Goal: Information Seeking & Learning: Check status

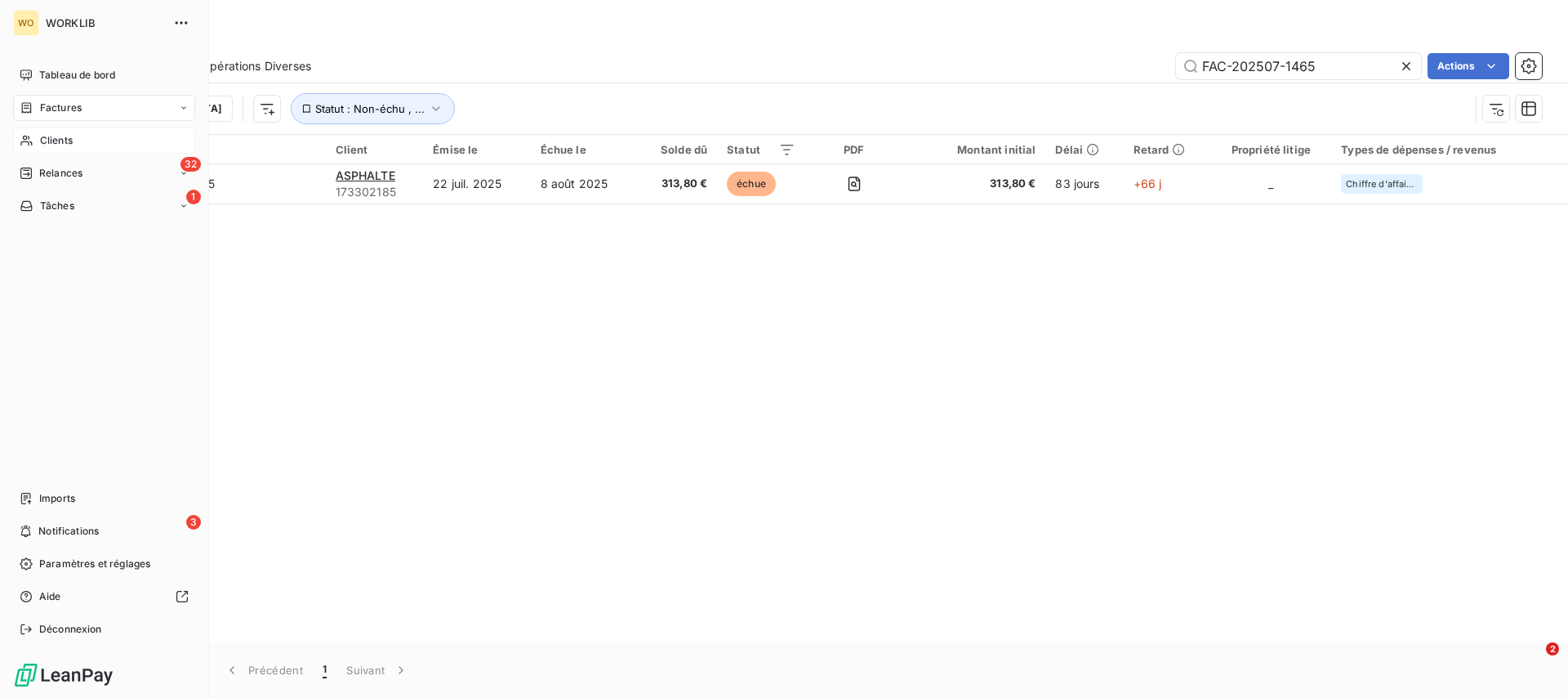
click at [51, 128] on div "Clients" at bounding box center [104, 140] width 182 height 26
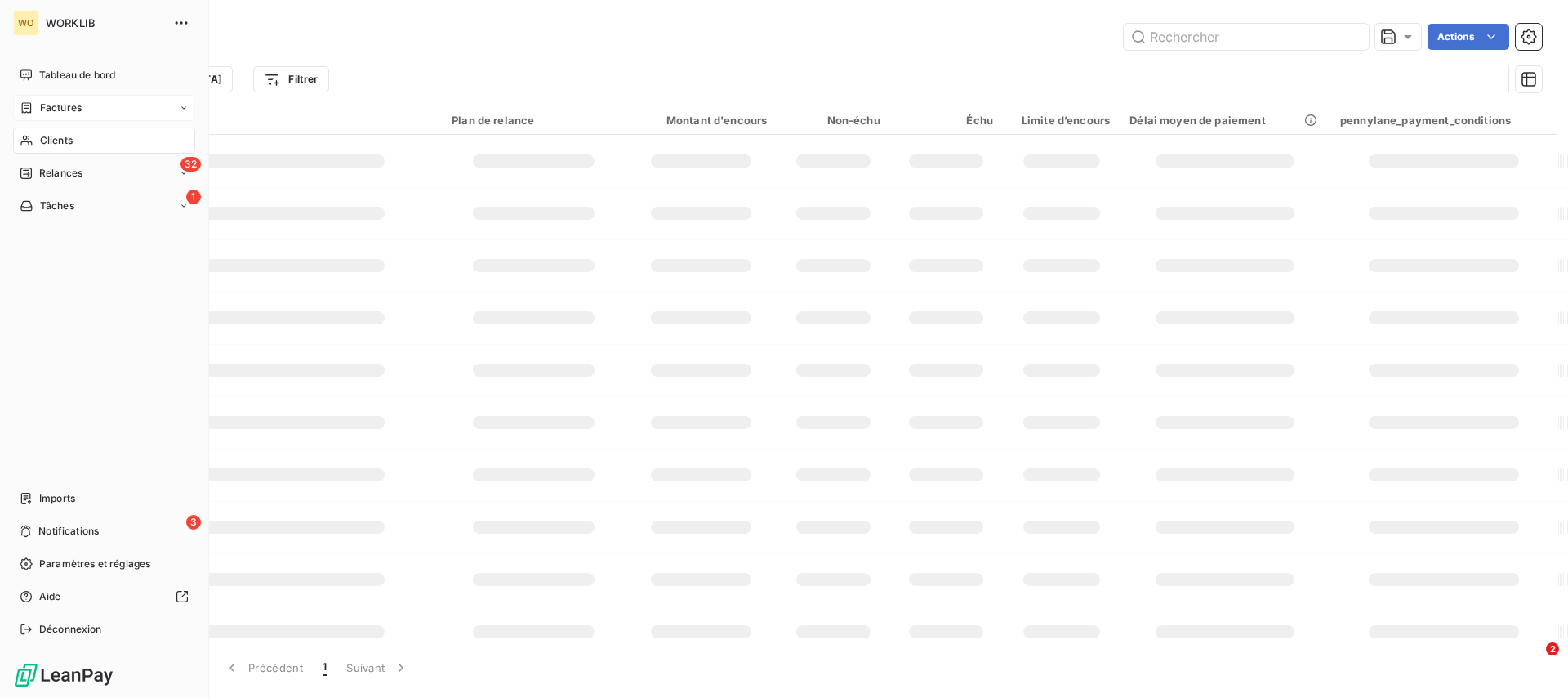
click at [85, 99] on div "Factures" at bounding box center [104, 108] width 182 height 26
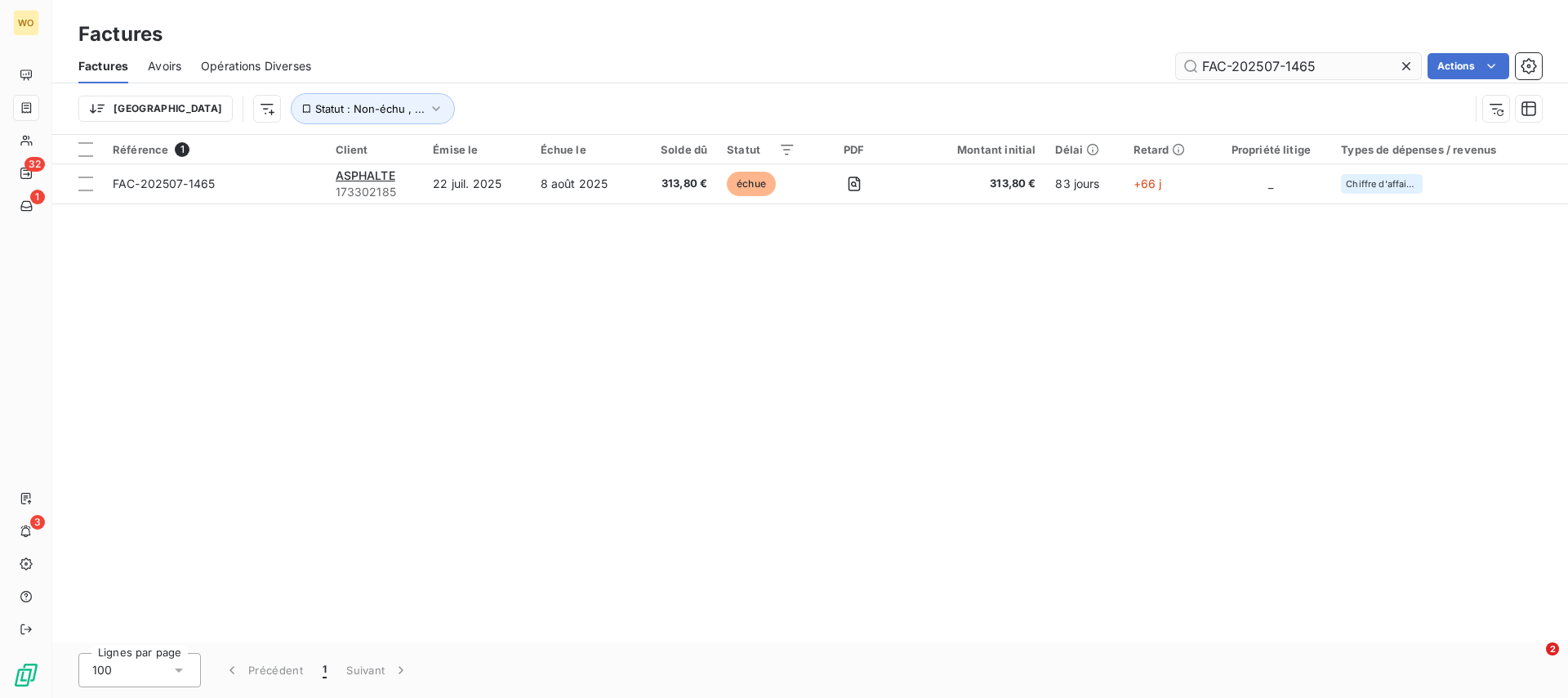
click at [1340, 60] on input "FAC-202507-1465" at bounding box center [1299, 66] width 245 height 26
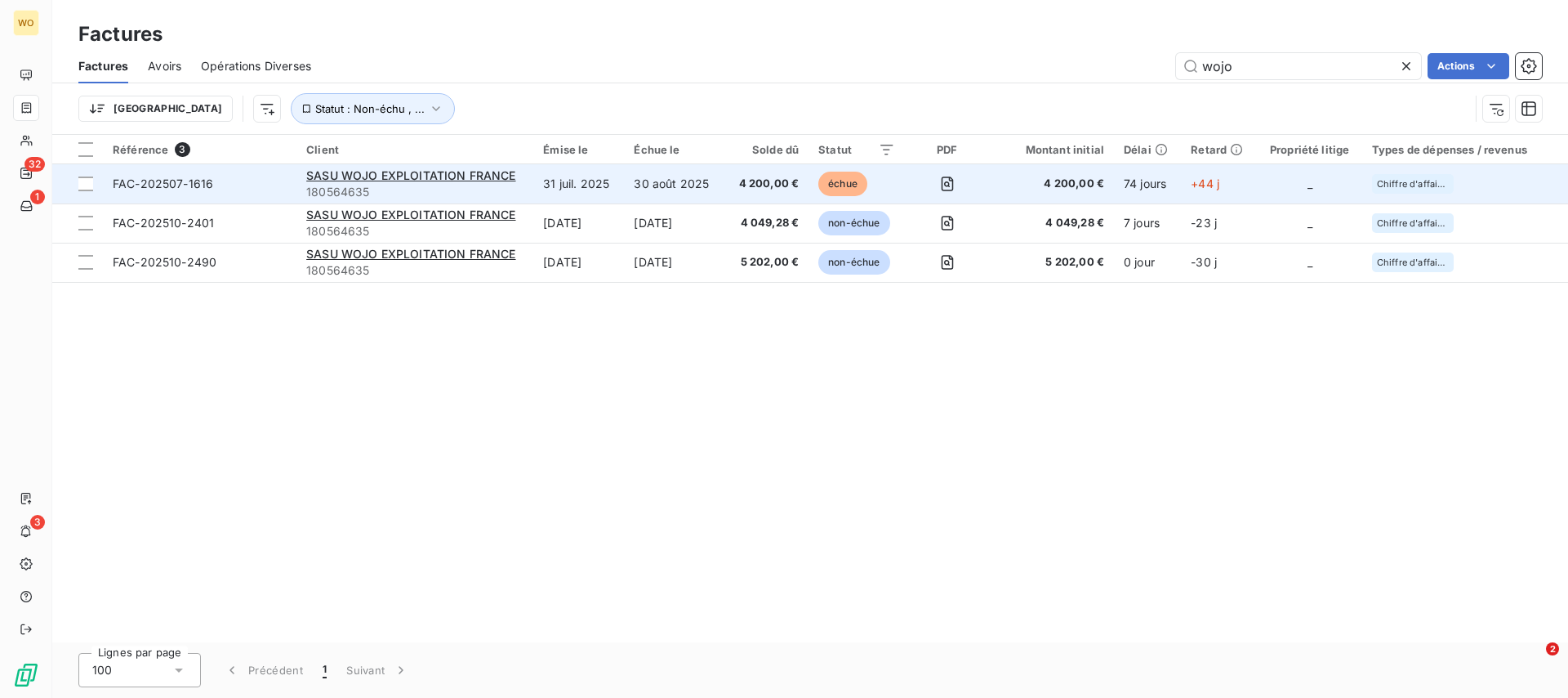
type input "wojo"
click at [805, 191] on td "4 200,00 €" at bounding box center [766, 183] width 84 height 39
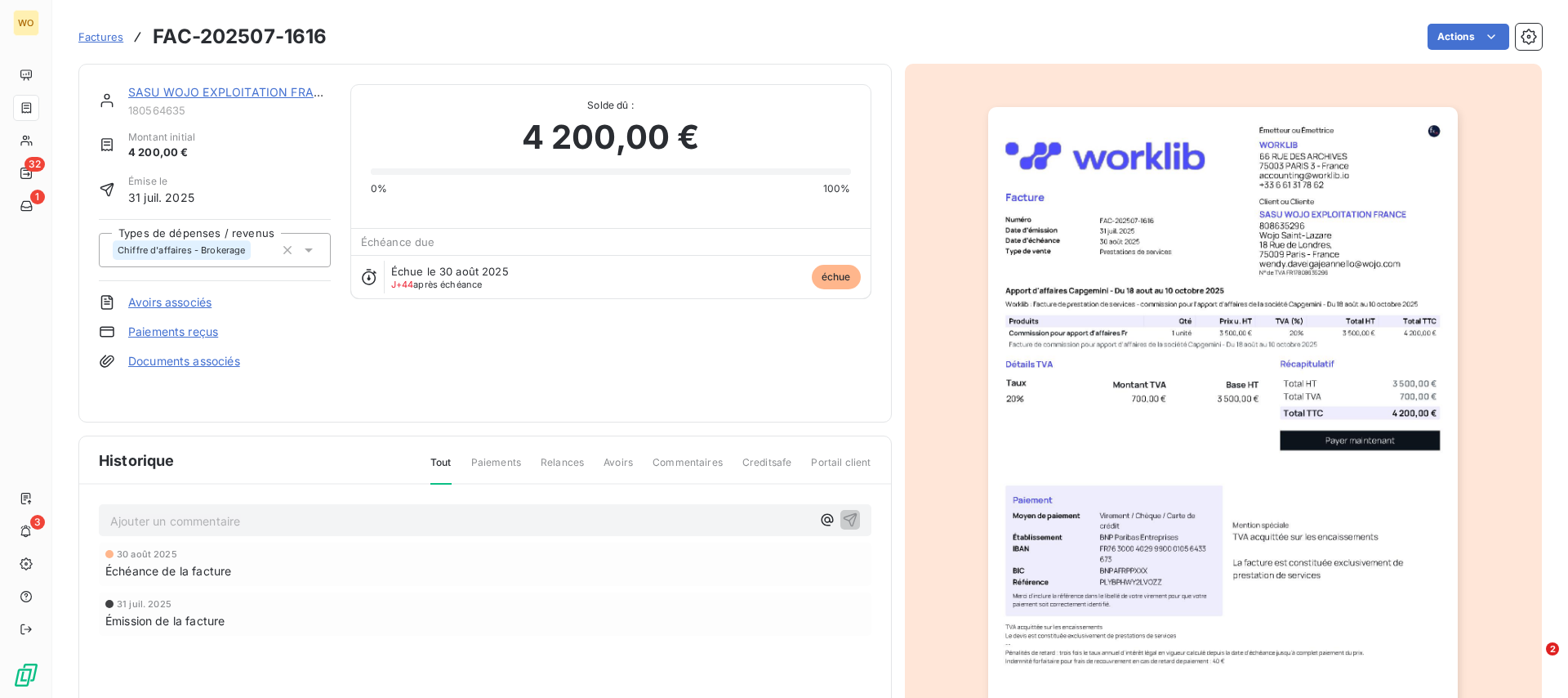
click at [222, 95] on link "SASU WOJO EXPLOITATION FRANCE" at bounding box center [232, 92] width 209 height 14
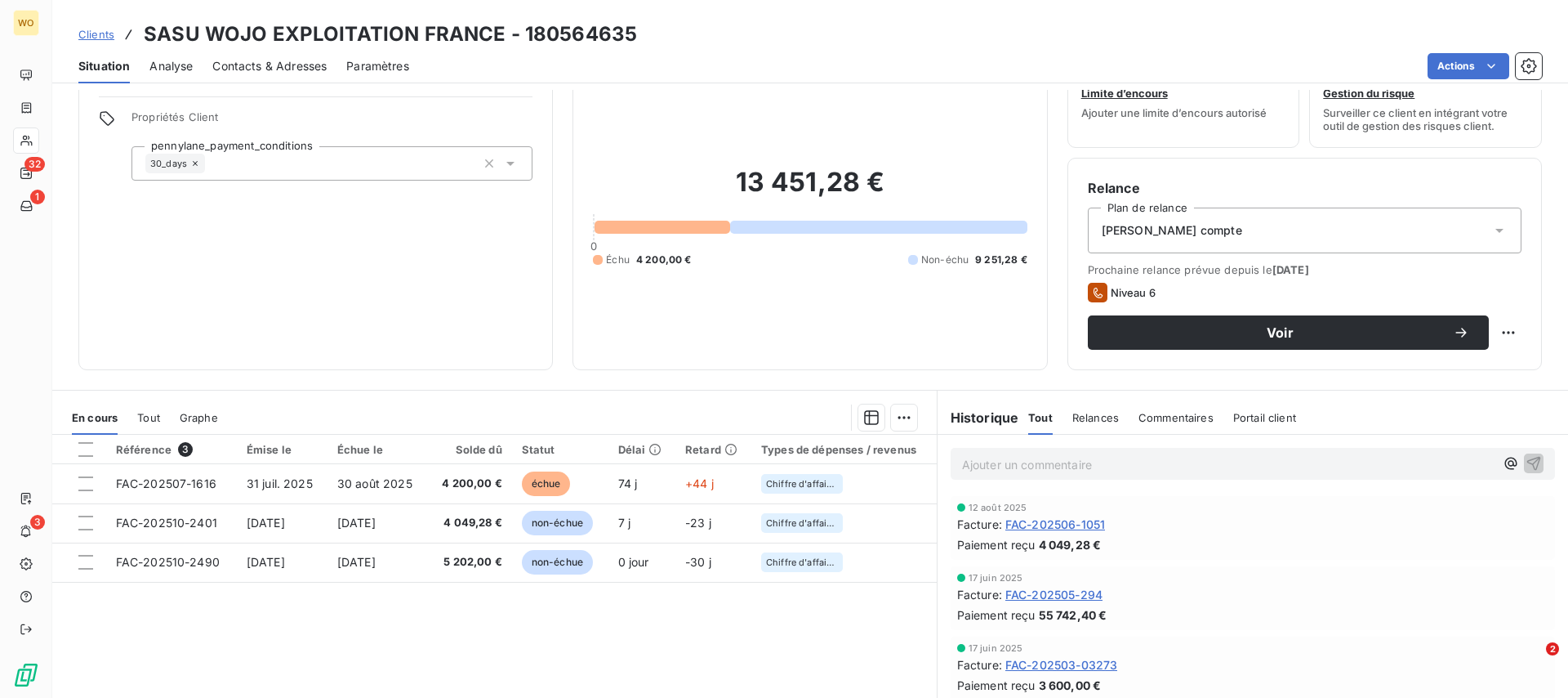
scroll to position [111, 0]
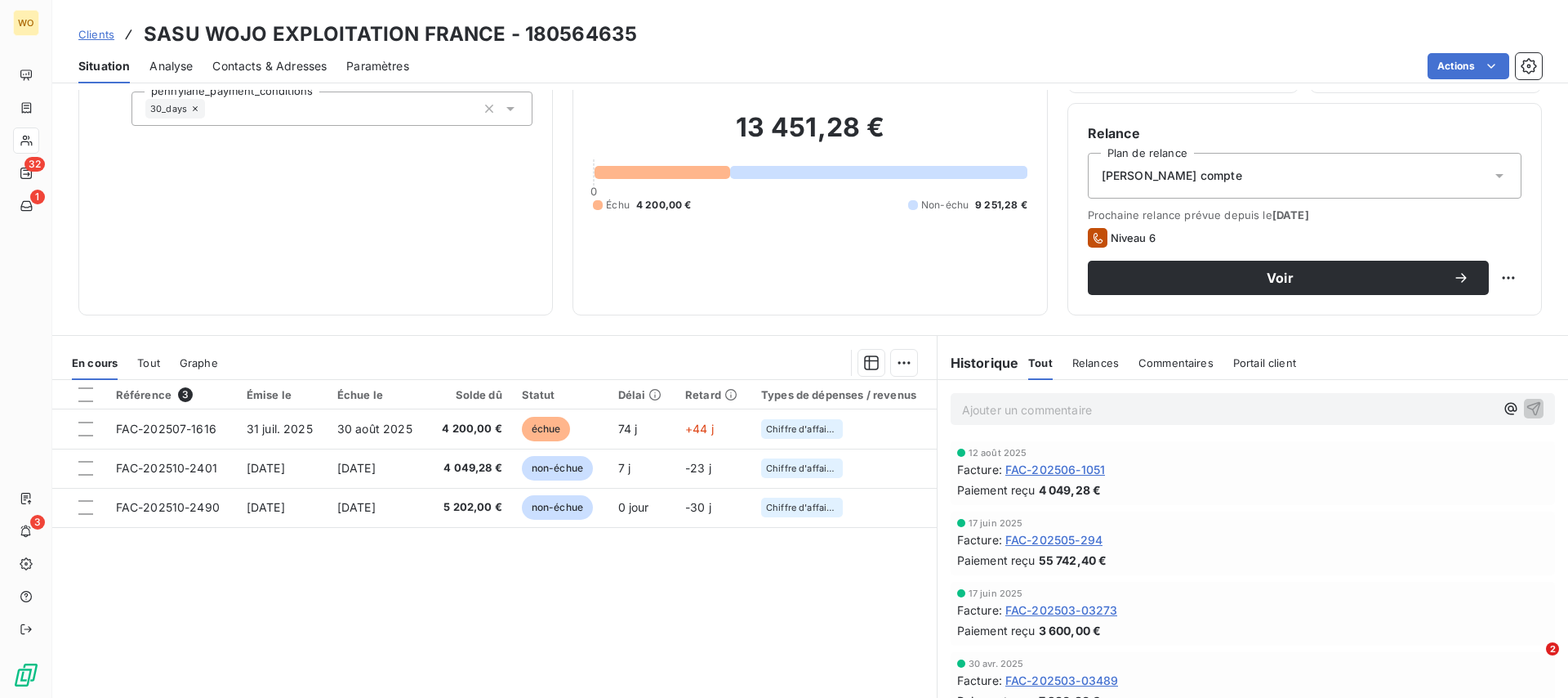
click at [147, 358] on span "Tout" at bounding box center [149, 363] width 22 height 13
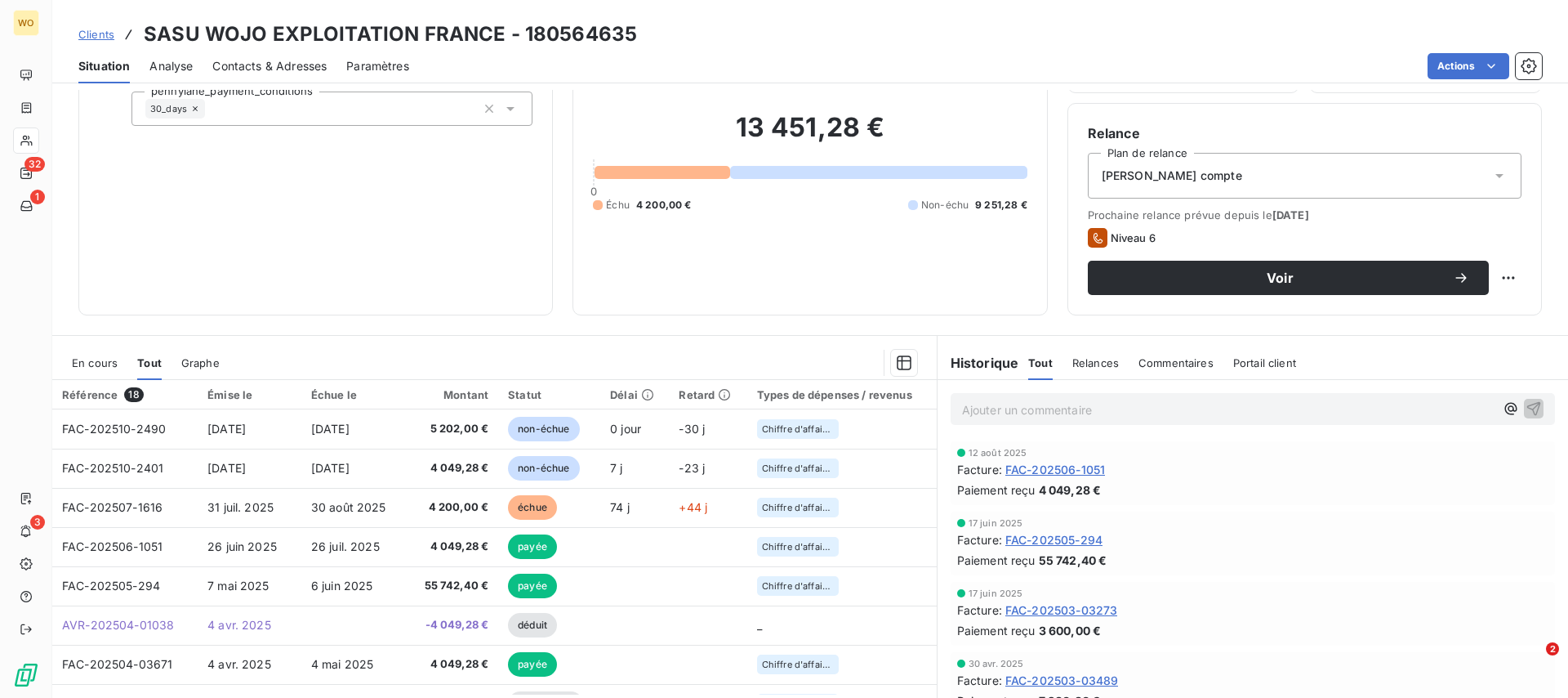
click at [98, 361] on span "En cours" at bounding box center [94, 363] width 46 height 13
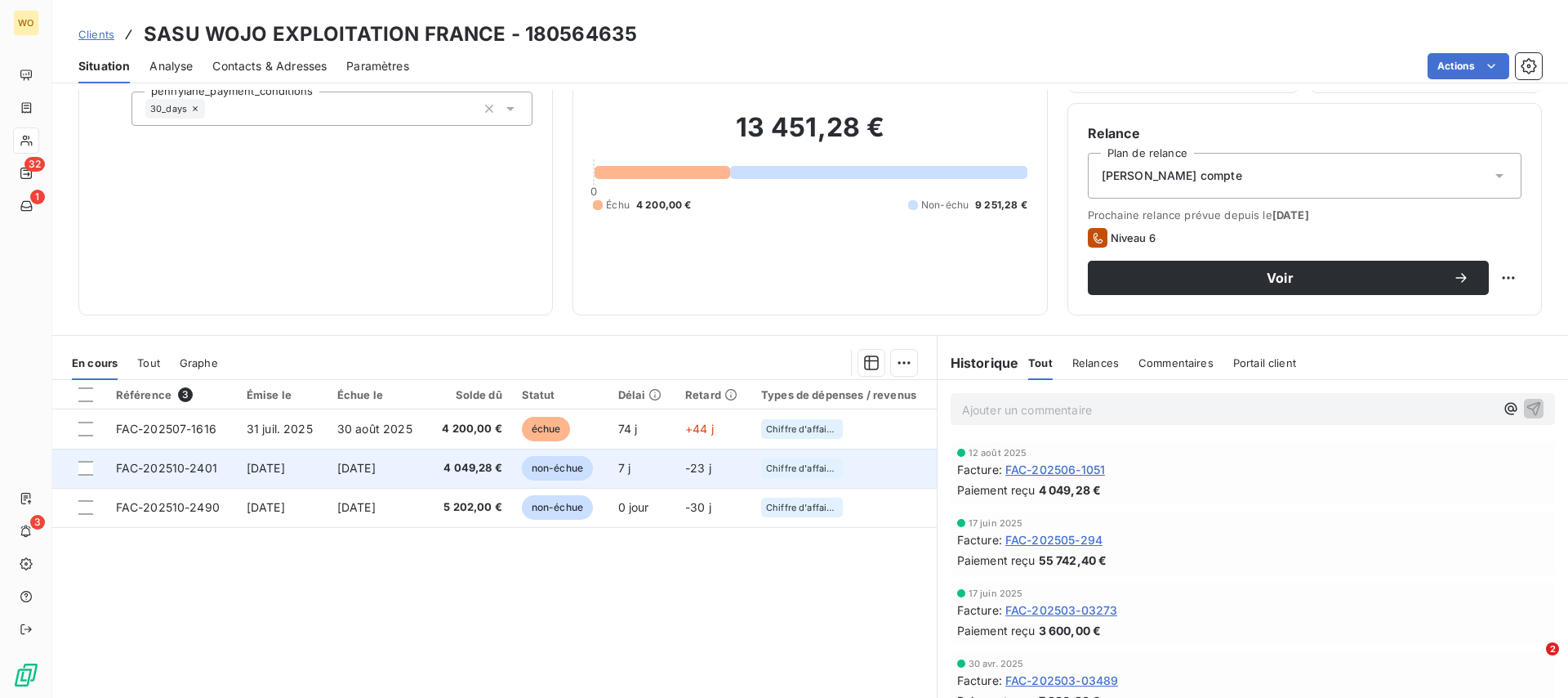
click at [434, 486] on td "4 049,28 €" at bounding box center [470, 468] width 84 height 39
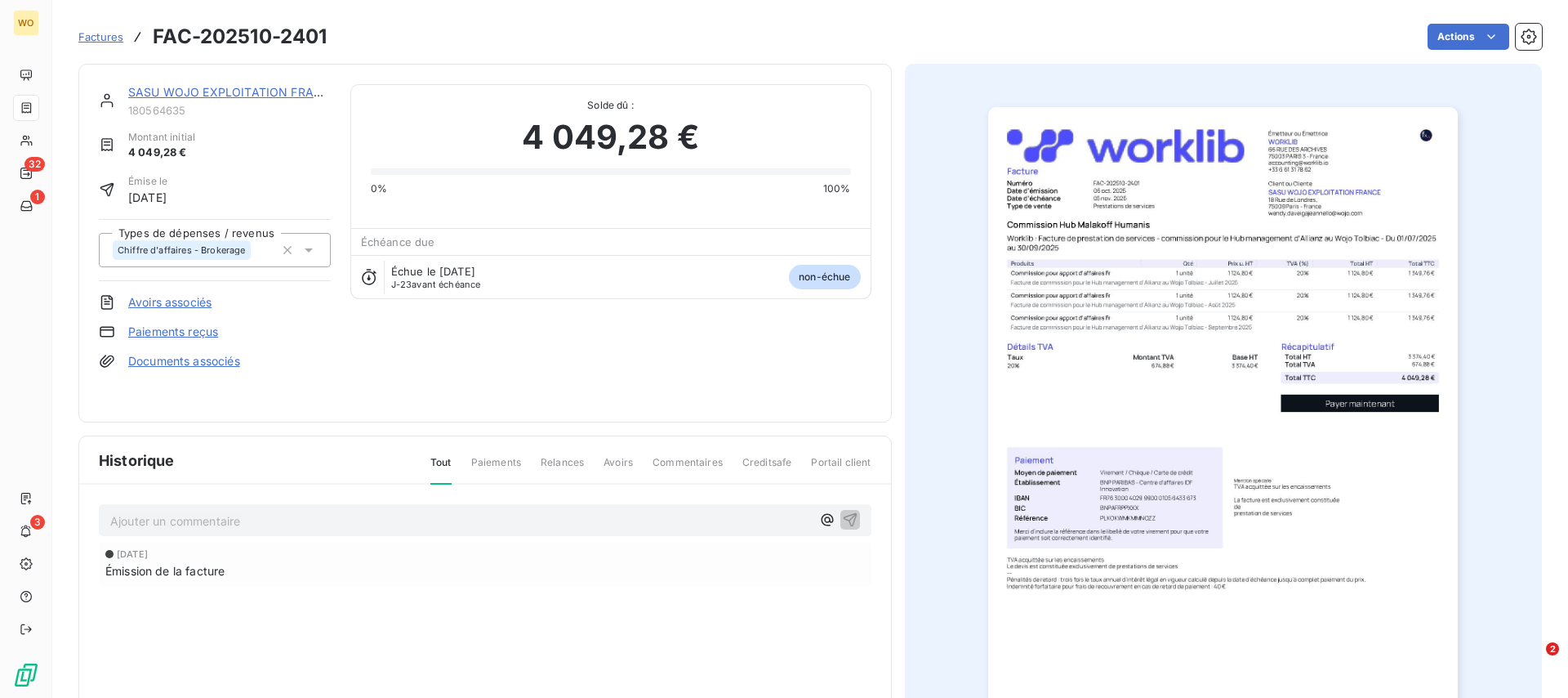
click at [253, 37] on h3 "FAC-202510-2401" at bounding box center [240, 36] width 174 height 29
copy section "FAC-202510-2401 Actions"
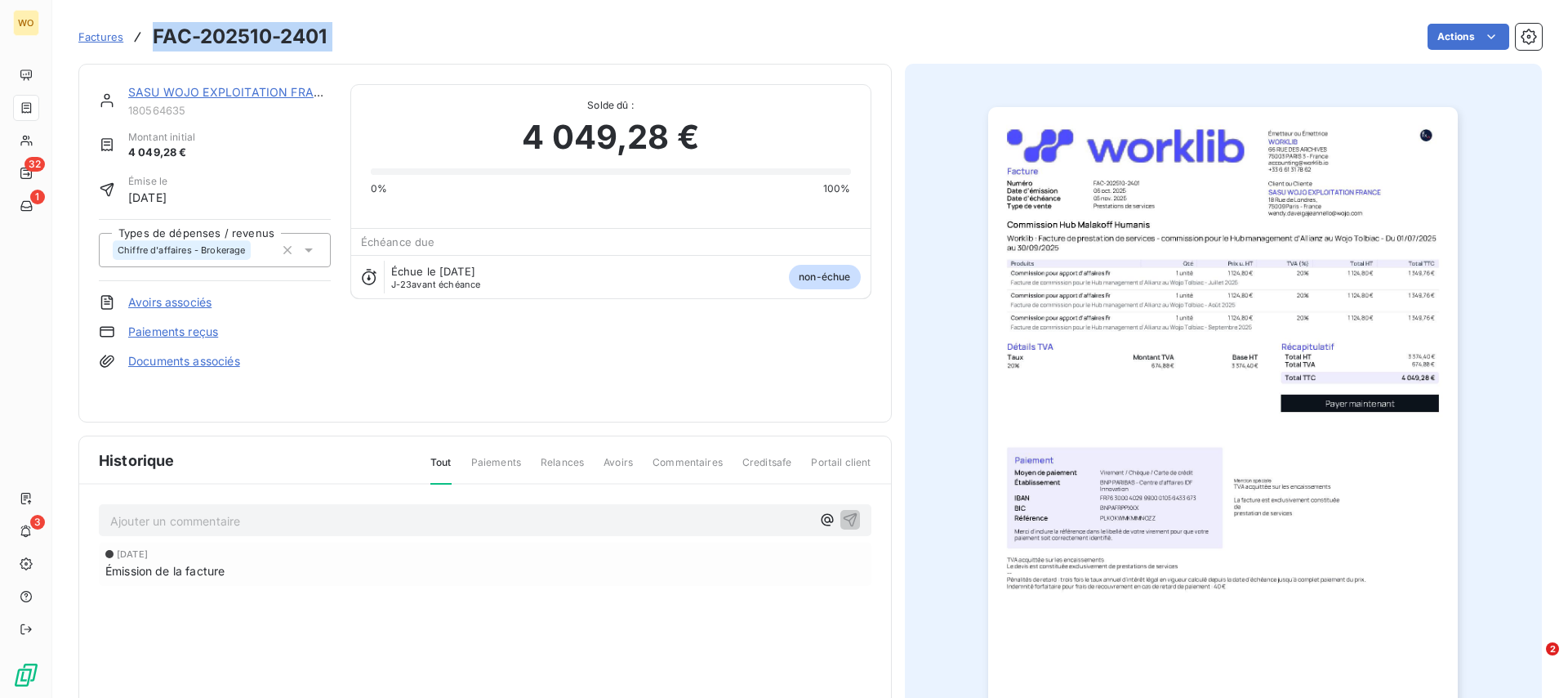
click at [102, 41] on span "Factures" at bounding box center [101, 36] width 45 height 13
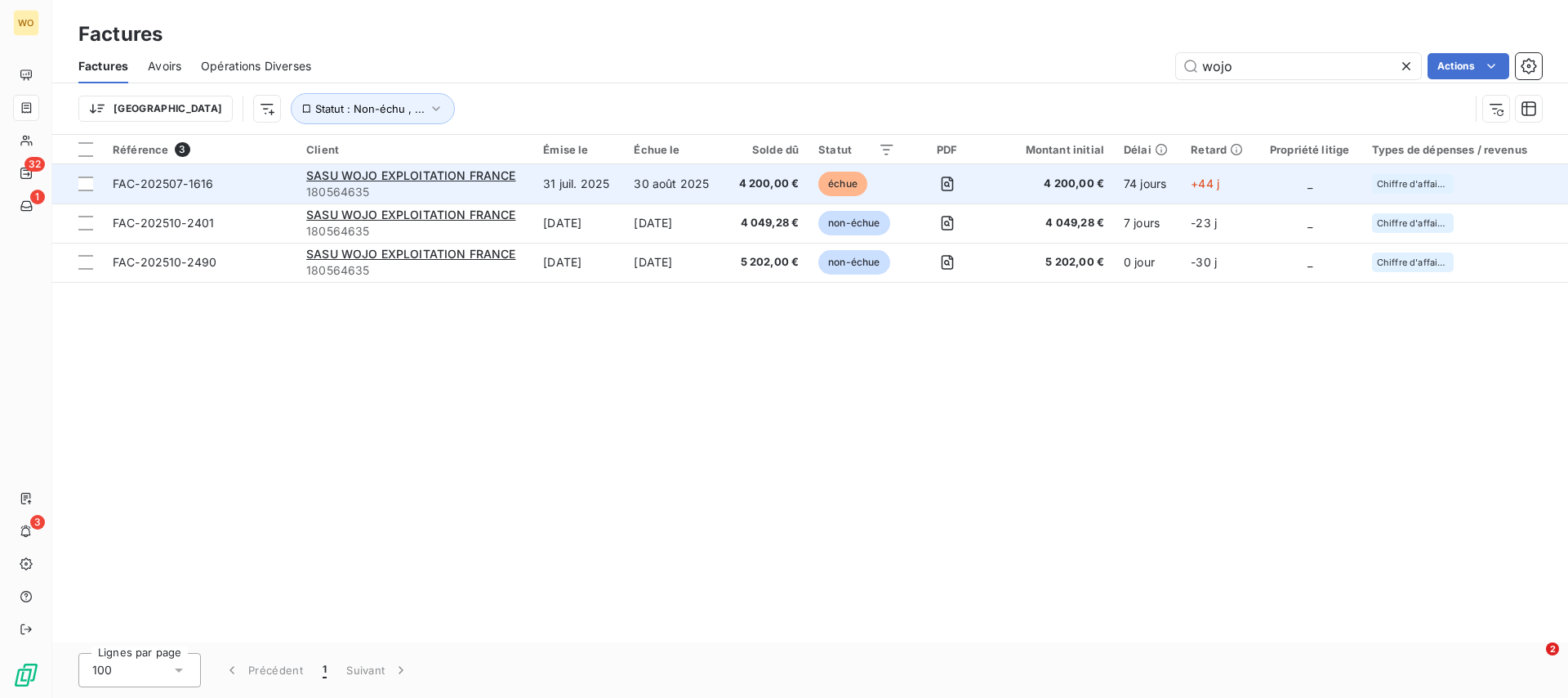
click at [595, 167] on td "31 juil. 2025" at bounding box center [578, 183] width 91 height 39
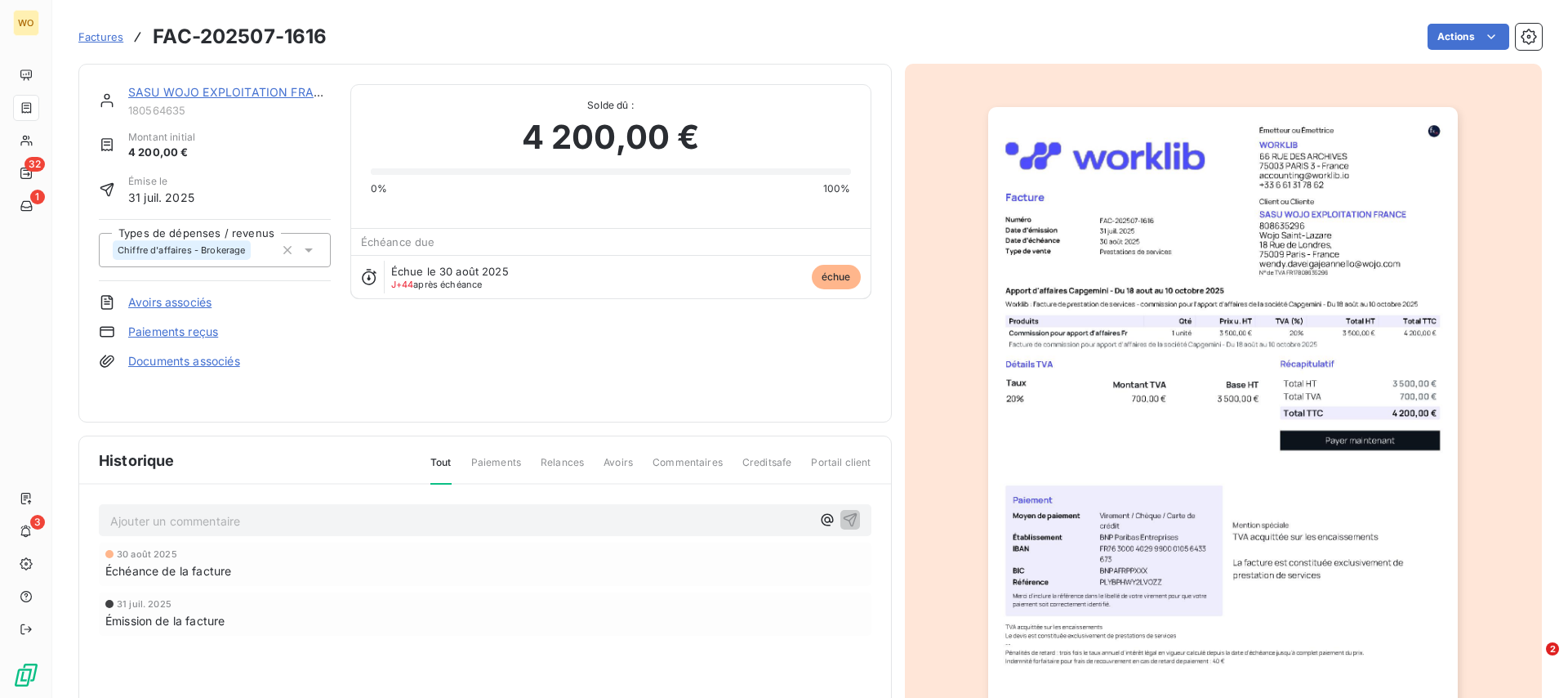
click at [196, 32] on h3 "FAC-202507-1616" at bounding box center [240, 36] width 174 height 29
copy section "FAC-202507-1616 Actions"
